Goal: Task Accomplishment & Management: Use online tool/utility

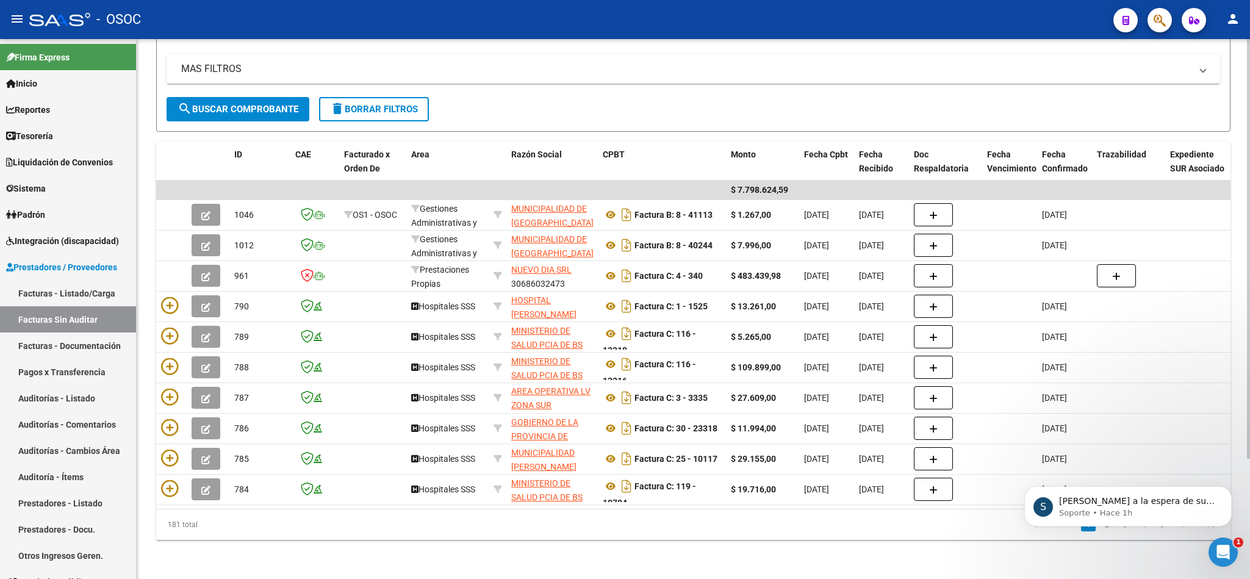
click at [721, 74] on div "MAS FILTROS Comprobante Tipo Comprobante Tipo Fecha inicio – Fecha fin Fec. Com…" at bounding box center [693, 75] width 1053 height 43
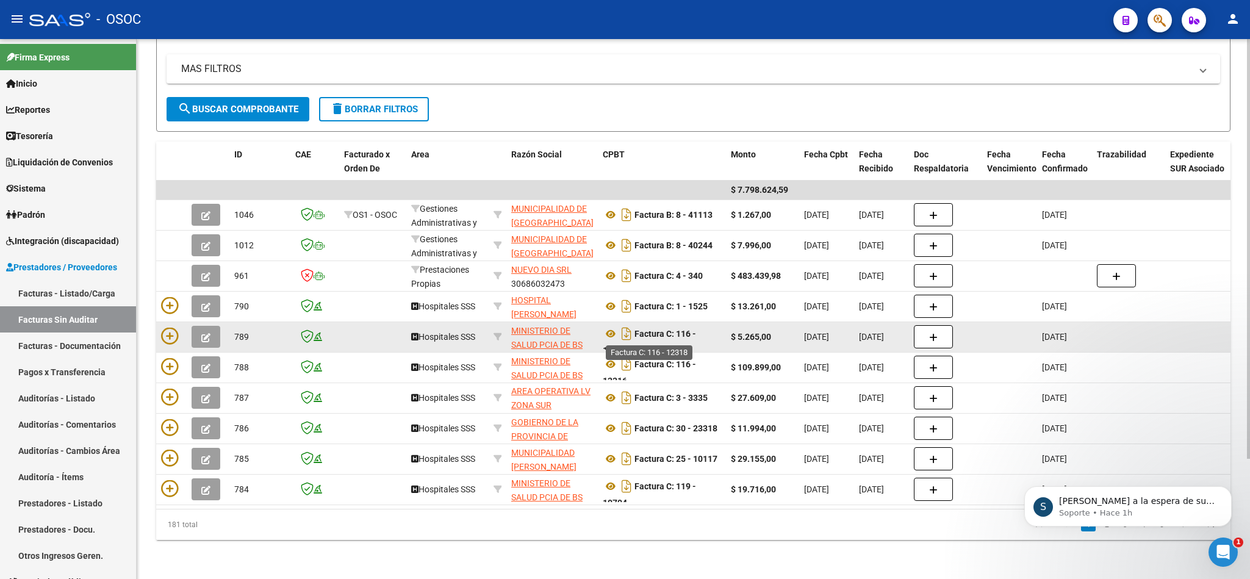
scroll to position [8, 0]
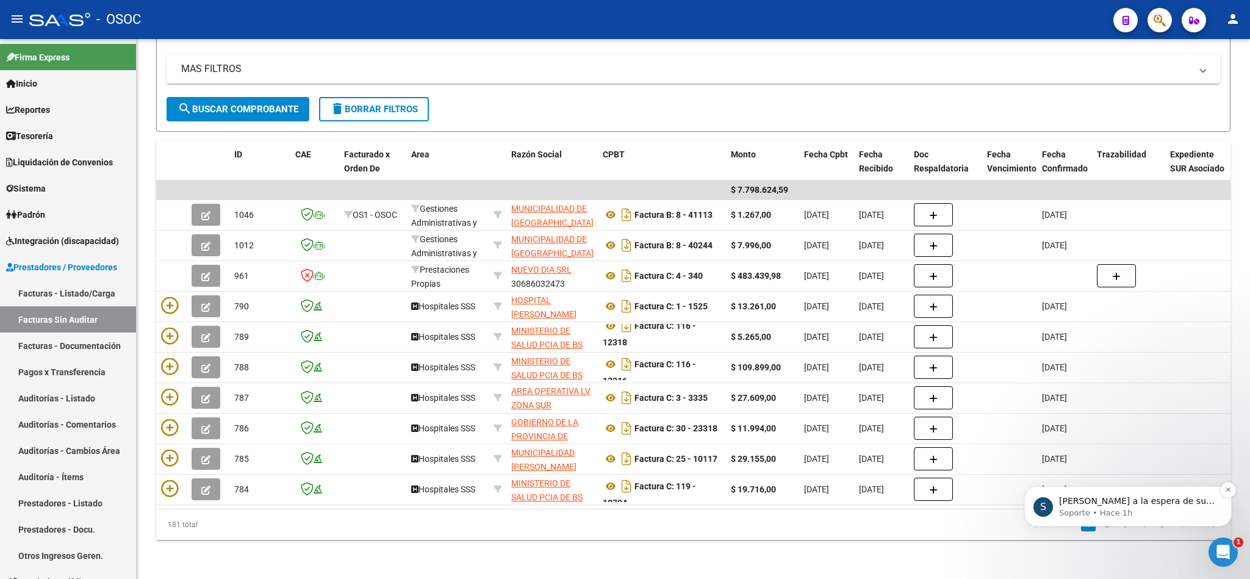
click at [1156, 517] on p "Soporte • Hace 1h" at bounding box center [1137, 512] width 157 height 11
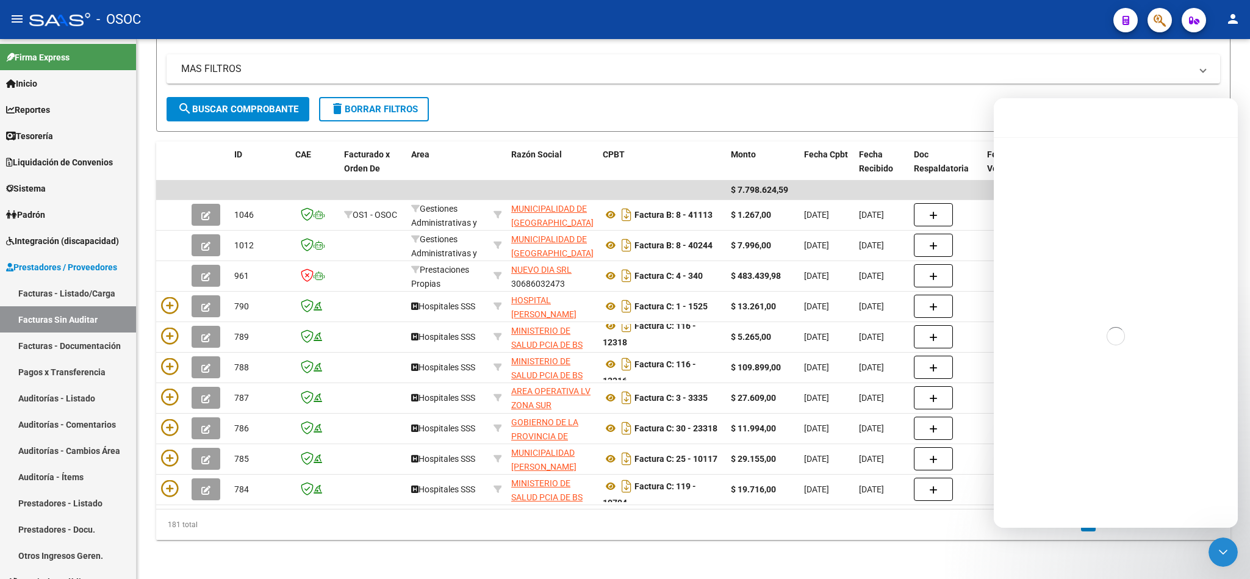
scroll to position [2, 0]
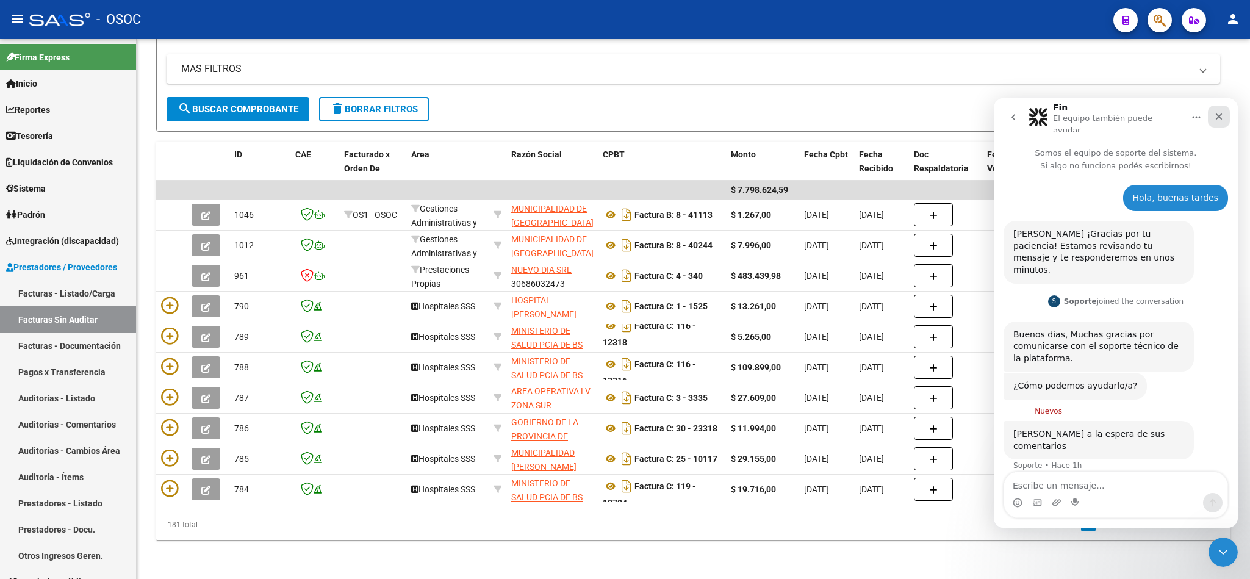
click at [1216, 113] on icon "Cerrar" at bounding box center [1219, 117] width 10 height 10
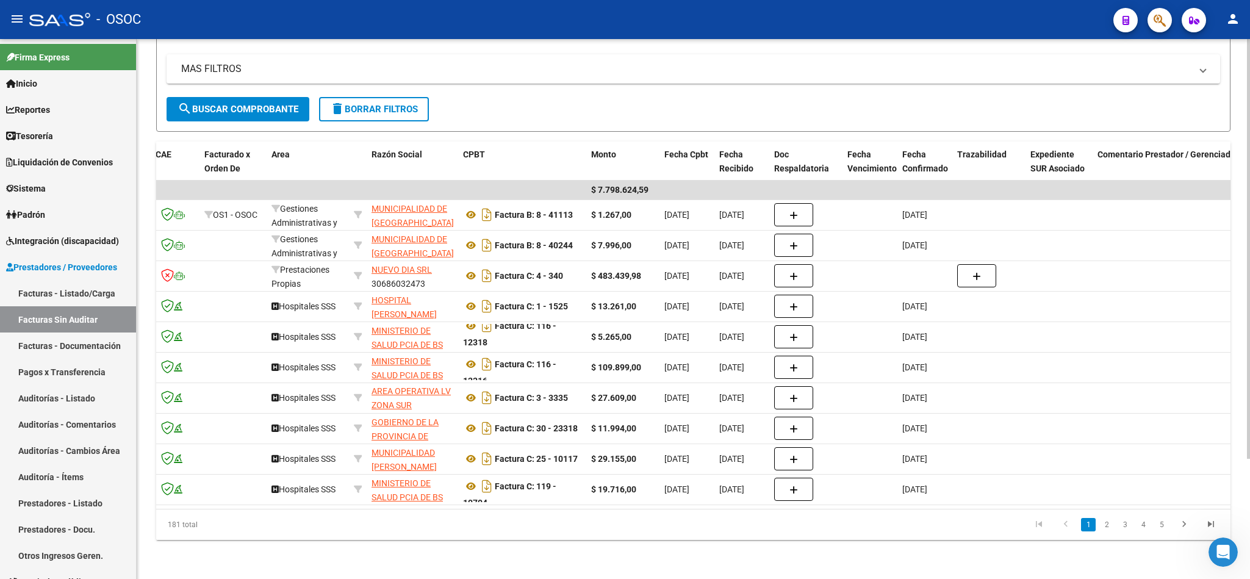
scroll to position [0, 293]
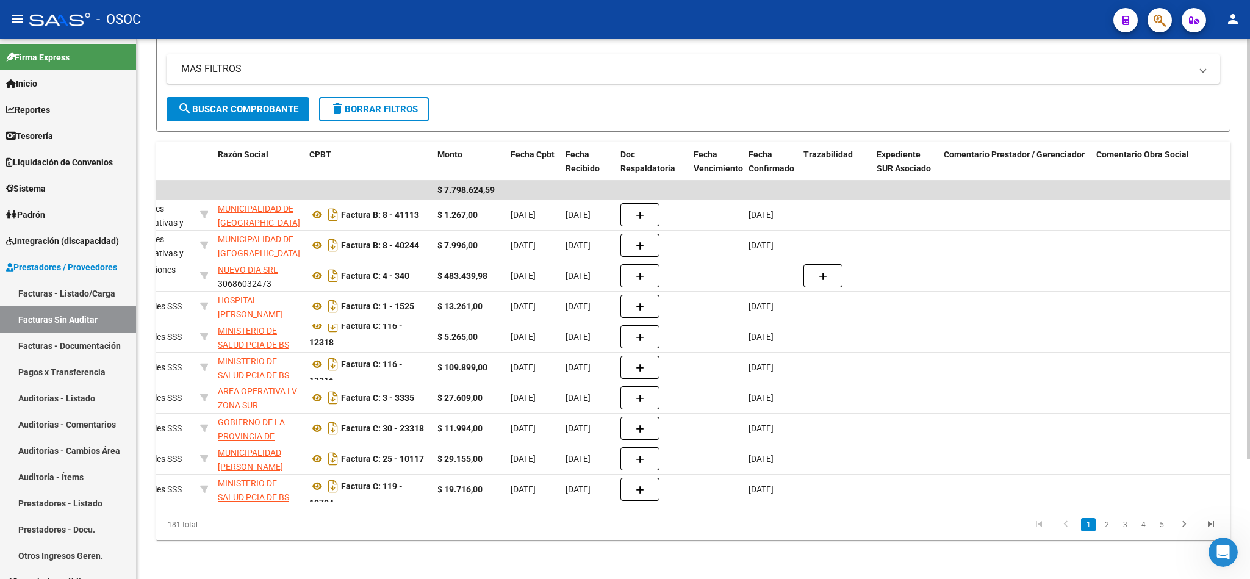
click at [773, 93] on form "Filtros Id Area Area Seleccionar Gerenciador Seleccionar Gerenciador CUIT / Raz…" at bounding box center [693, 61] width 1074 height 140
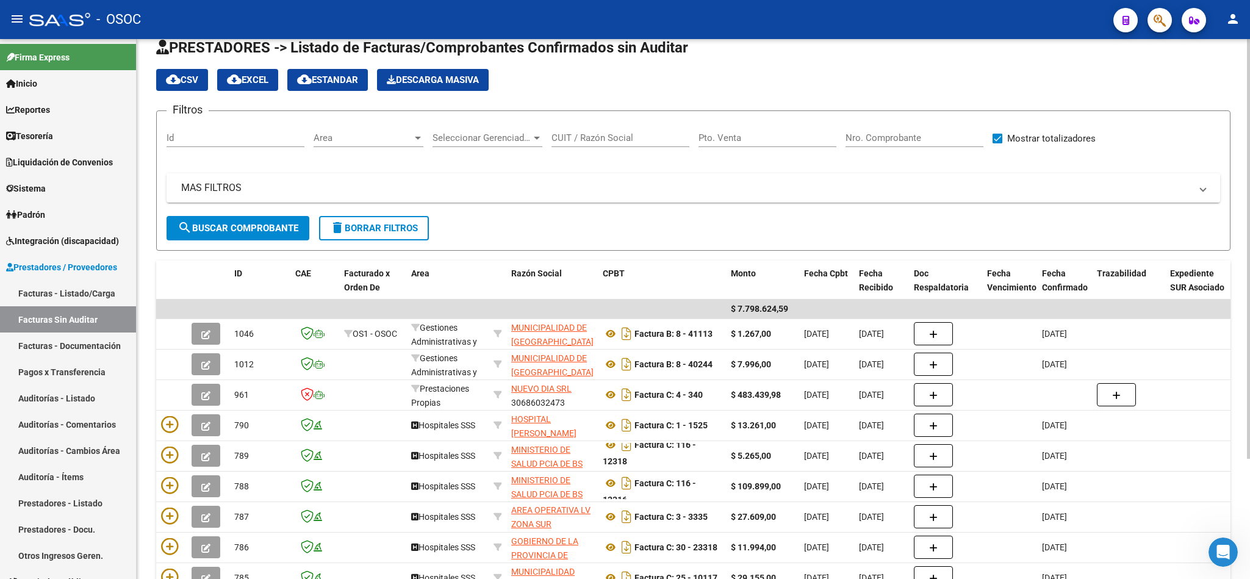
scroll to position [0, 0]
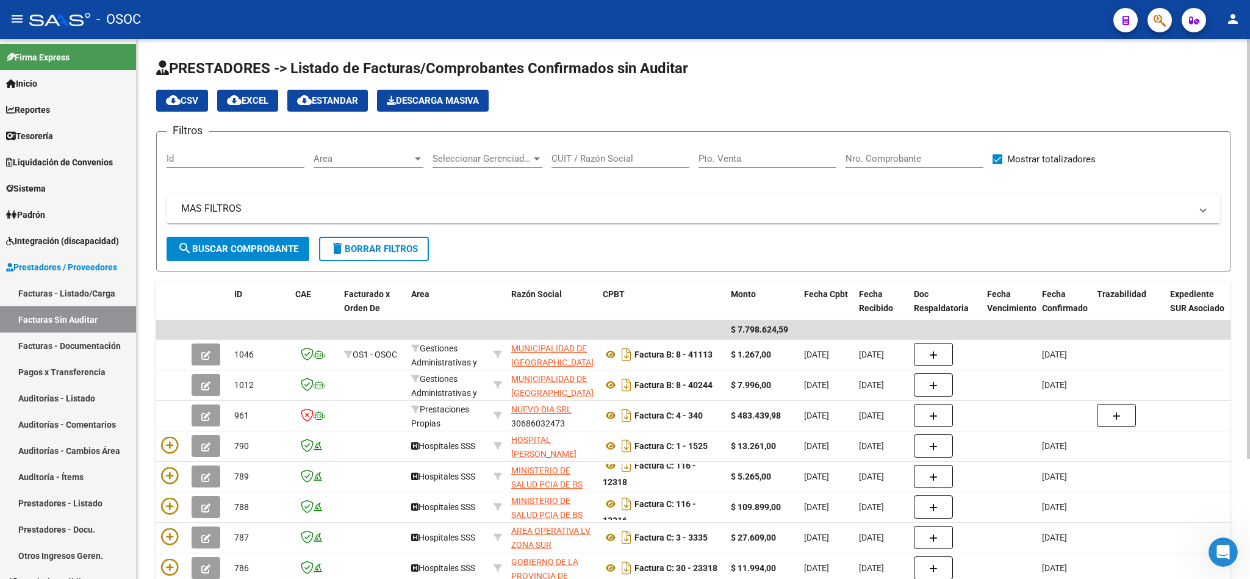
click at [745, 165] on div "Pto. Venta" at bounding box center [767, 155] width 138 height 26
drag, startPoint x: 756, startPoint y: 152, endPoint x: 827, endPoint y: 152, distance: 71.4
click at [756, 152] on div "Pto. Venta" at bounding box center [767, 155] width 138 height 26
click at [926, 152] on div "Nro. Comprobante" at bounding box center [914, 155] width 138 height 26
click at [776, 168] on div "Pto. Venta" at bounding box center [767, 155] width 138 height 26
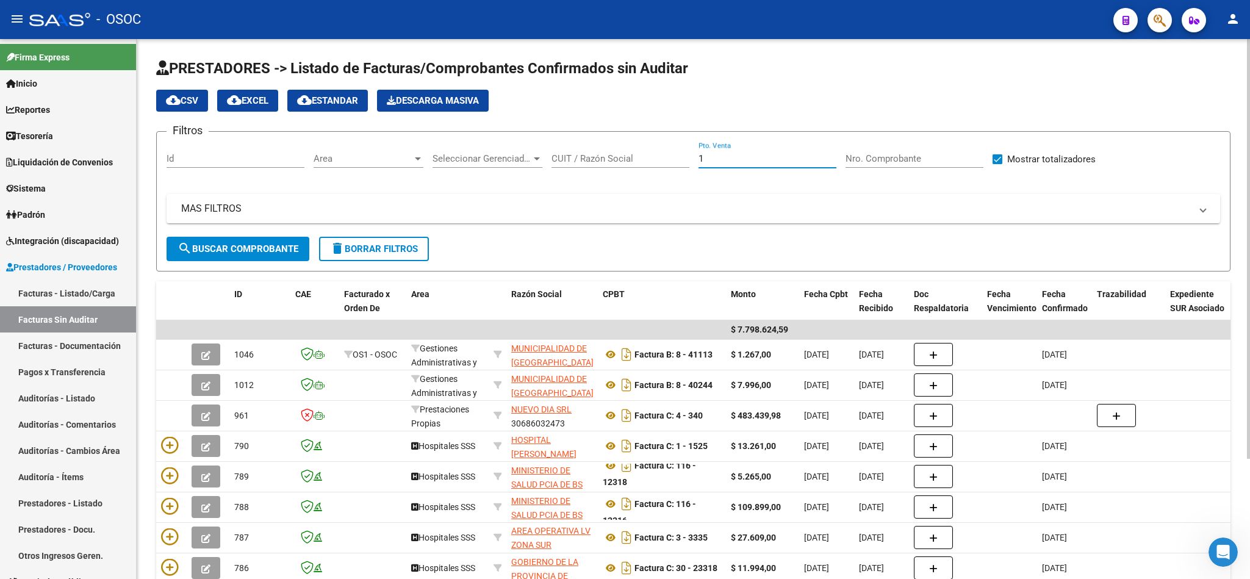
click at [778, 156] on input "1" at bounding box center [767, 158] width 138 height 11
drag, startPoint x: 725, startPoint y: 160, endPoint x: 615, endPoint y: 160, distance: 109.8
click at [573, 167] on div "Filtros Id Area Area Seleccionar Gerenciador Seleccionar Gerenciador CUIT / Raz…" at bounding box center [693, 189] width 1053 height 95
paste input "84867"
type input "1"
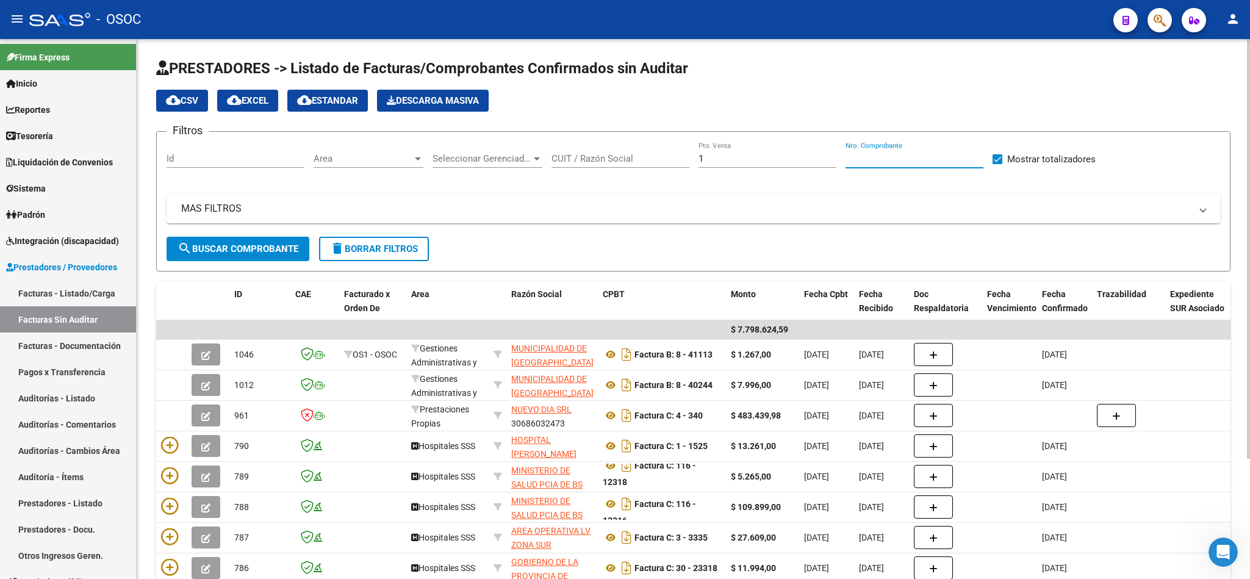
drag, startPoint x: 906, startPoint y: 157, endPoint x: 625, endPoint y: 269, distance: 302.5
click at [903, 159] on input "Nro. Comprobante" at bounding box center [914, 158] width 138 height 11
paste input "84867"
type input "84867"
click at [251, 260] on button "search Buscar Comprobante" at bounding box center [238, 249] width 143 height 24
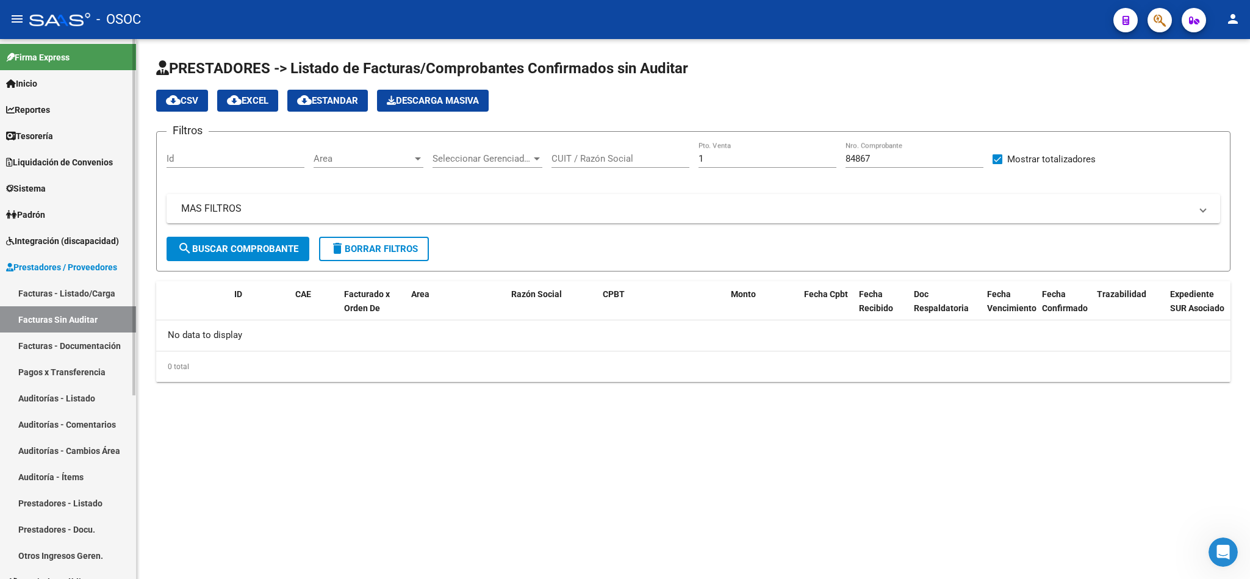
click at [77, 81] on link "Inicio" at bounding box center [68, 83] width 136 height 26
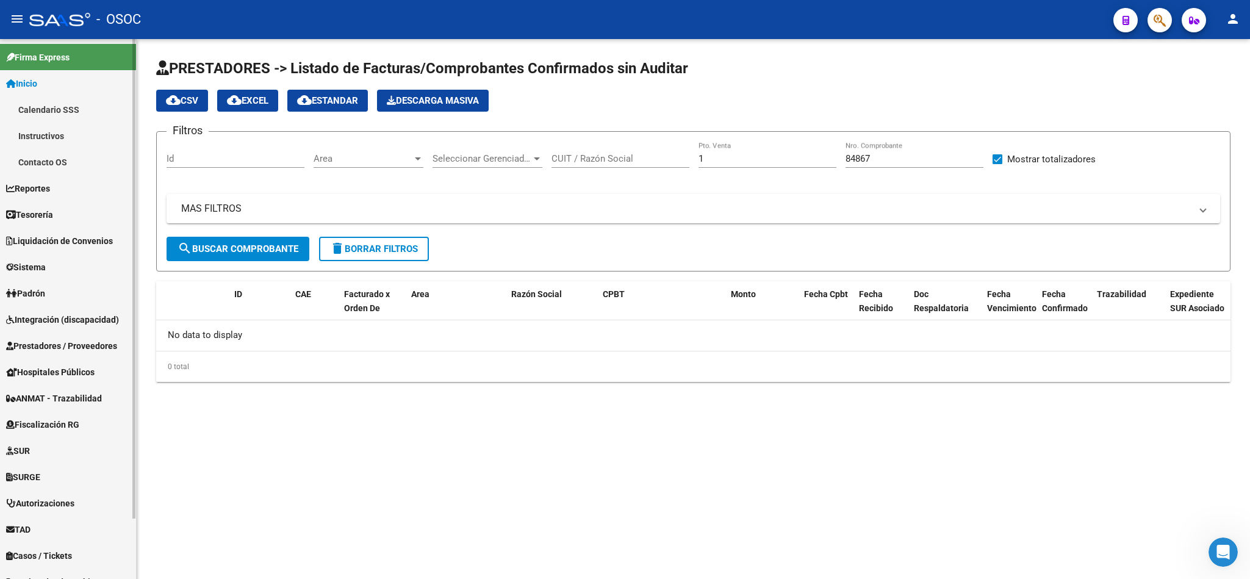
drag, startPoint x: 77, startPoint y: 81, endPoint x: 40, endPoint y: 177, distance: 103.1
click at [77, 82] on link "Inicio" at bounding box center [68, 83] width 136 height 26
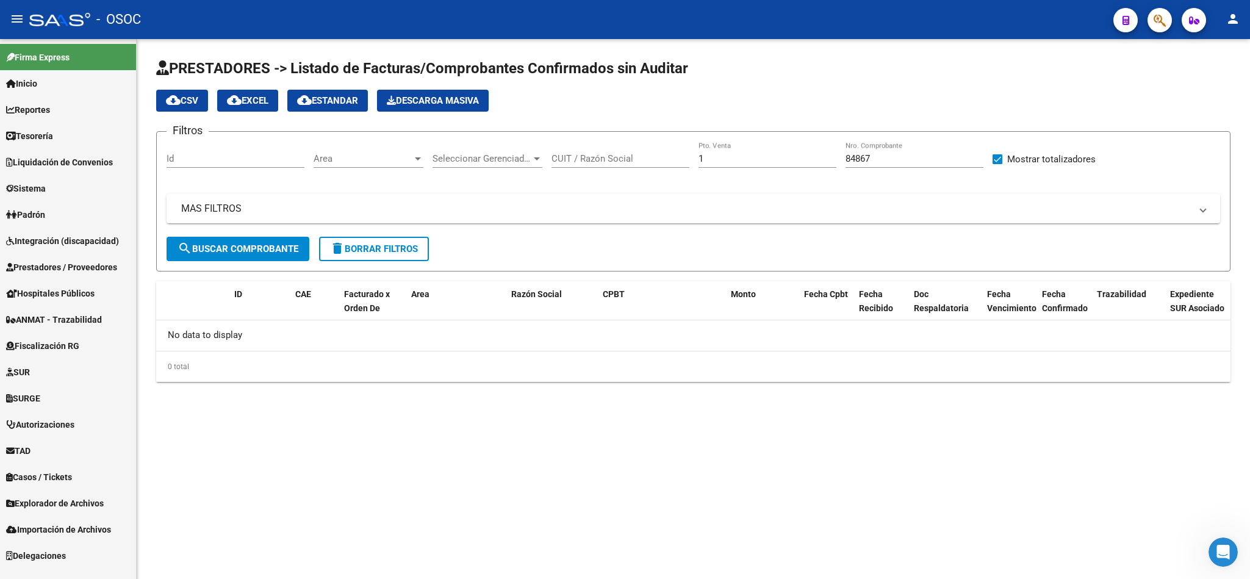
click at [64, 260] on span "Prestadores / Proveedores" at bounding box center [61, 266] width 111 height 13
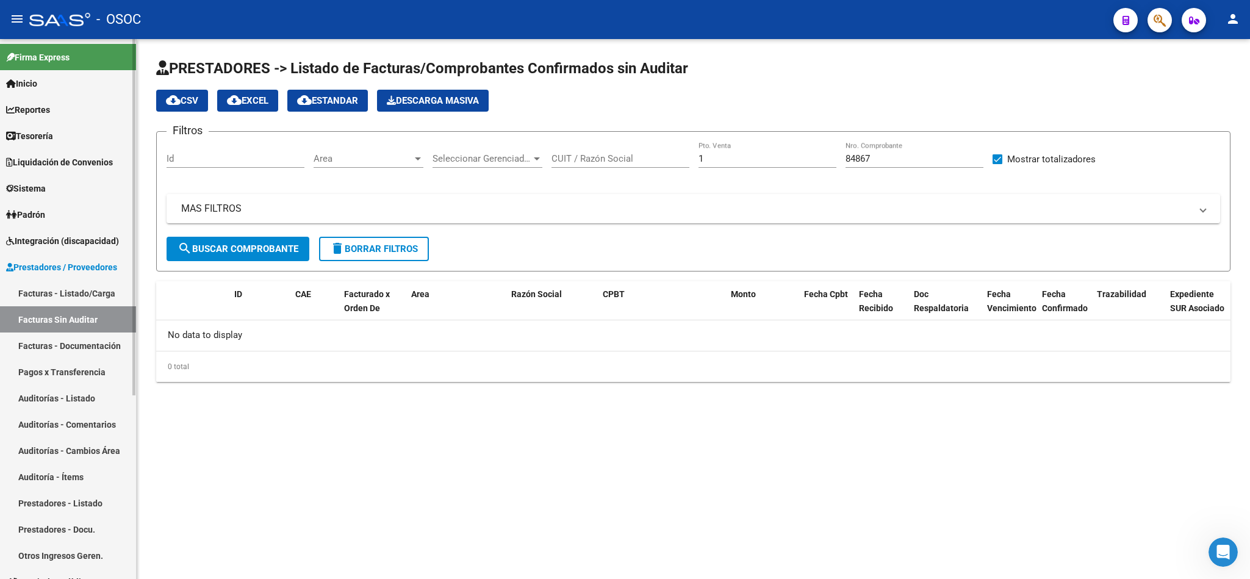
click at [99, 299] on link "Facturas - Listado/Carga" at bounding box center [68, 293] width 136 height 26
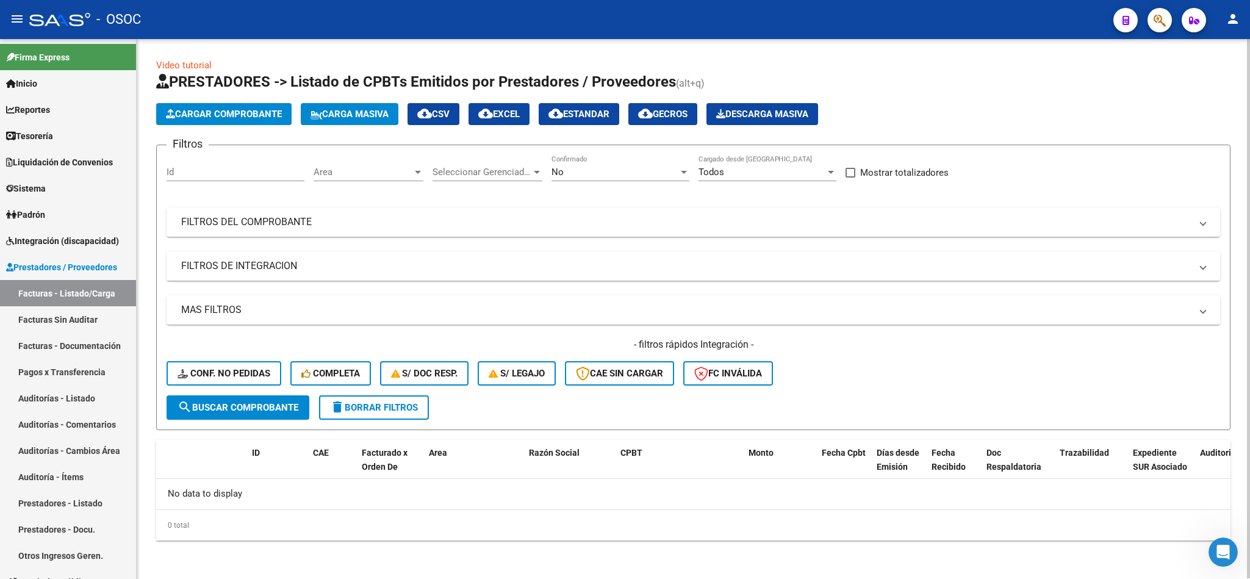
click at [795, 287] on div "Filtros Id Area Area Seleccionar Gerenciador Seleccionar Gerenciador No Confirm…" at bounding box center [693, 275] width 1053 height 240
click at [1006, 379] on div "- filtros rápidos Integración - Conf. no pedidas Completa S/ Doc Resp. S/ legaj…" at bounding box center [693, 366] width 1053 height 57
click at [565, 531] on div "0 total" at bounding box center [693, 525] width 1074 height 30
